Goal: Transaction & Acquisition: Purchase product/service

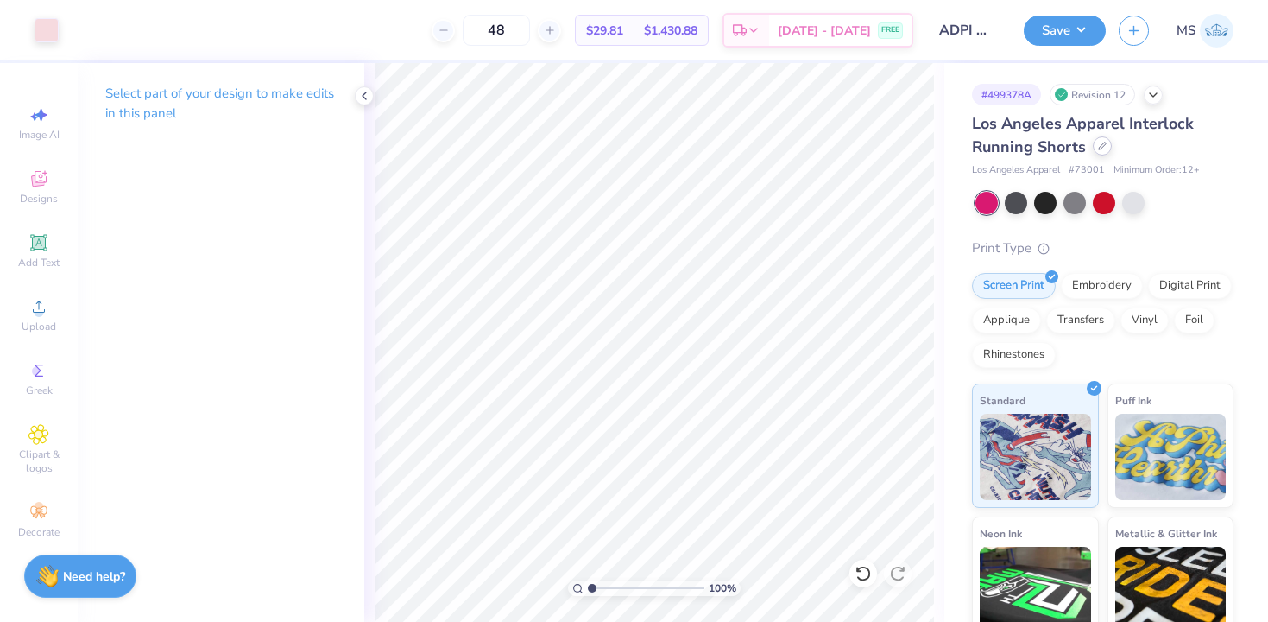
click at [1096, 148] on div at bounding box center [1102, 145] width 19 height 19
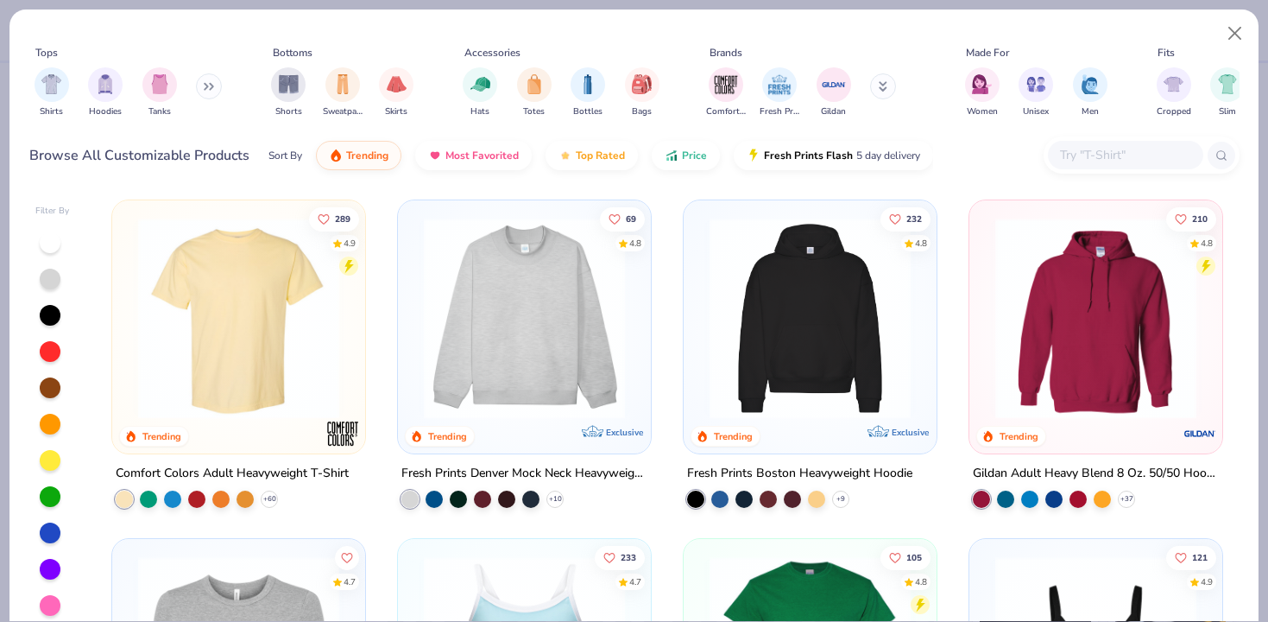
click at [1097, 149] on input "text" at bounding box center [1124, 155] width 133 height 20
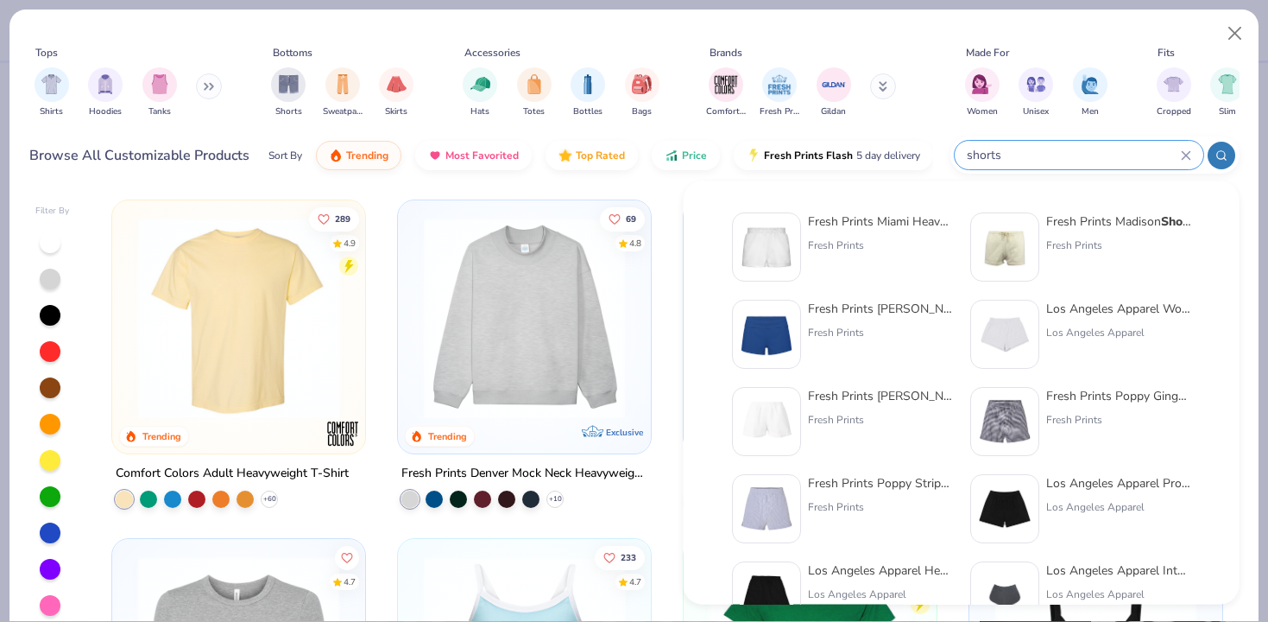
type input "shorts"
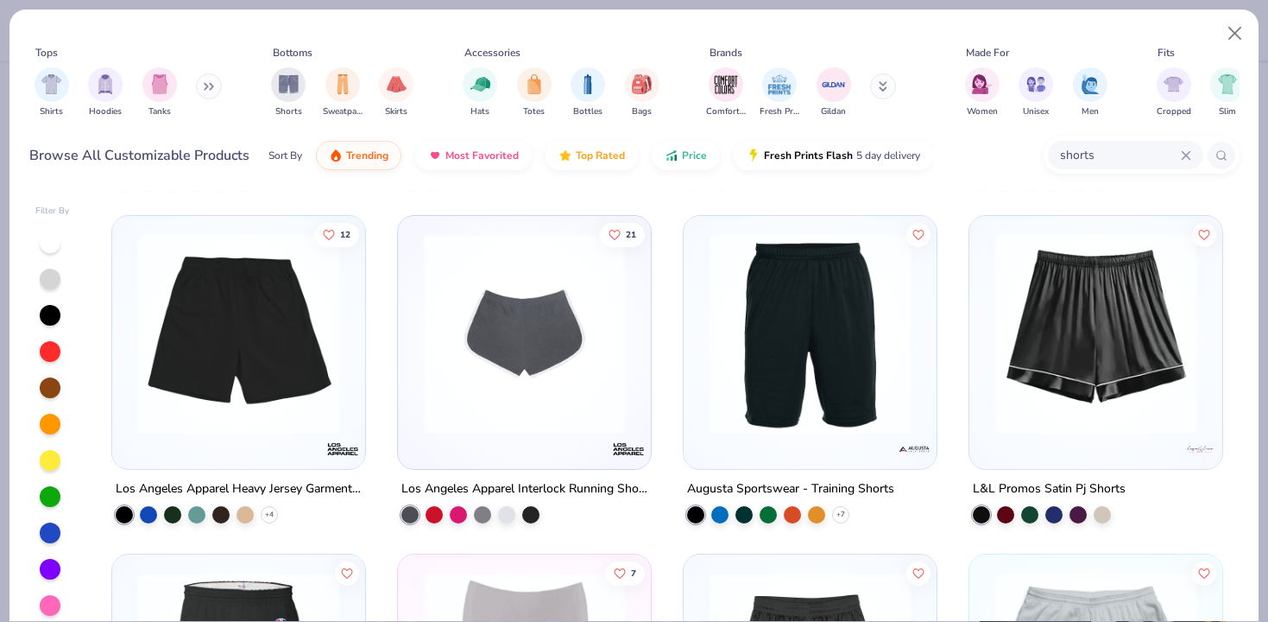
scroll to position [704, 0]
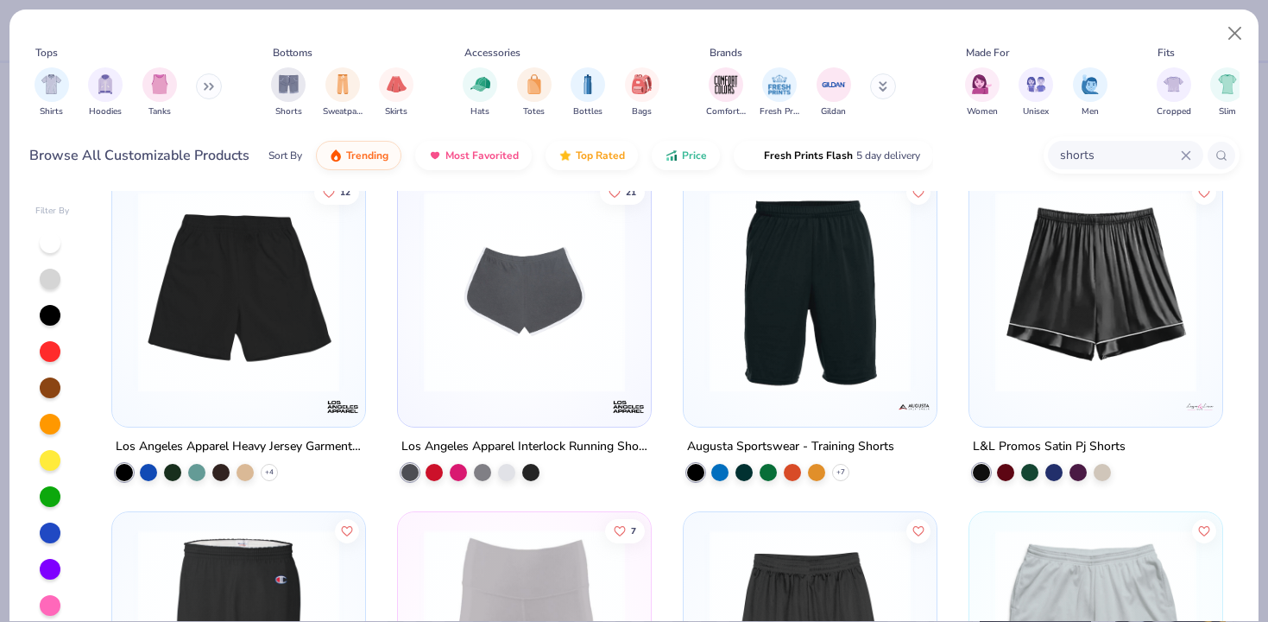
click at [515, 334] on img at bounding box center [524, 291] width 218 height 201
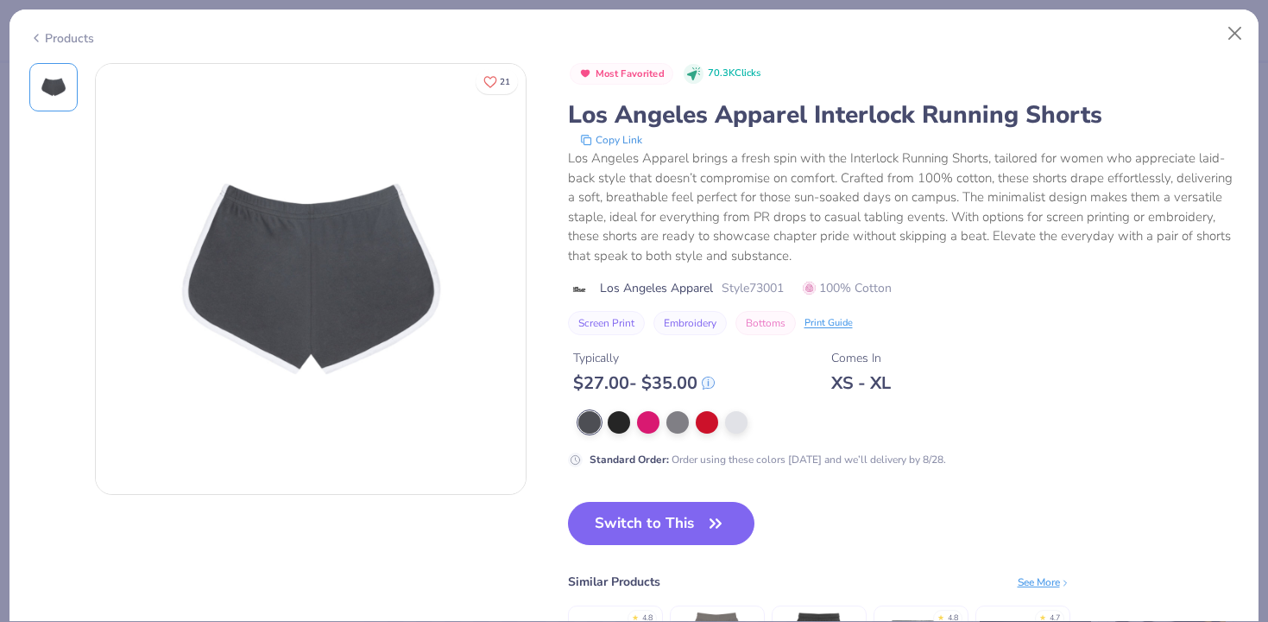
click at [634, 138] on button "Copy Link" at bounding box center [611, 139] width 73 height 17
click at [1241, 31] on button "Close" at bounding box center [1235, 33] width 33 height 33
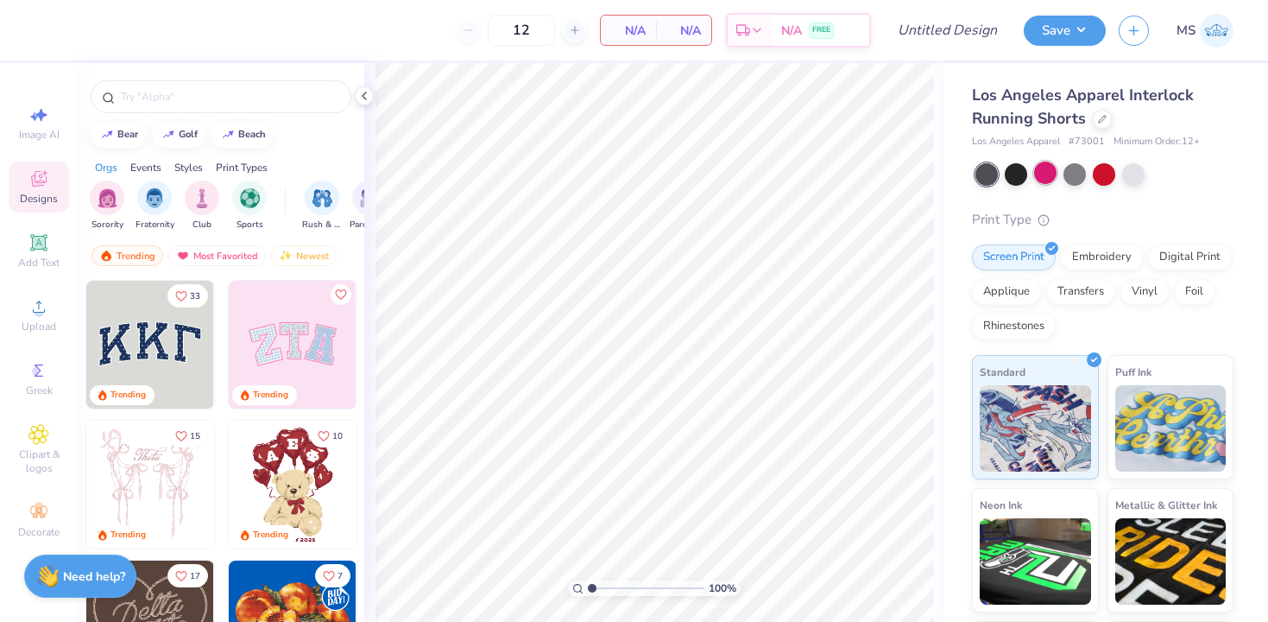
click at [1035, 181] on div at bounding box center [1045, 172] width 22 height 22
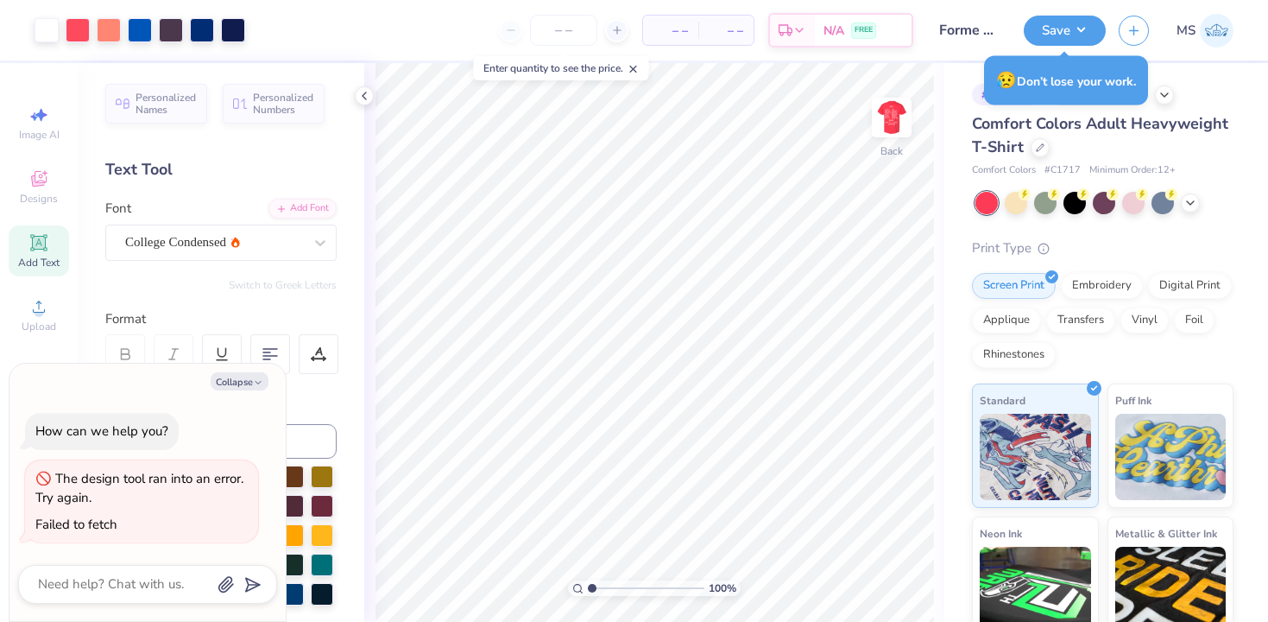
type textarea "x"
